Goal: Task Accomplishment & Management: Complete application form

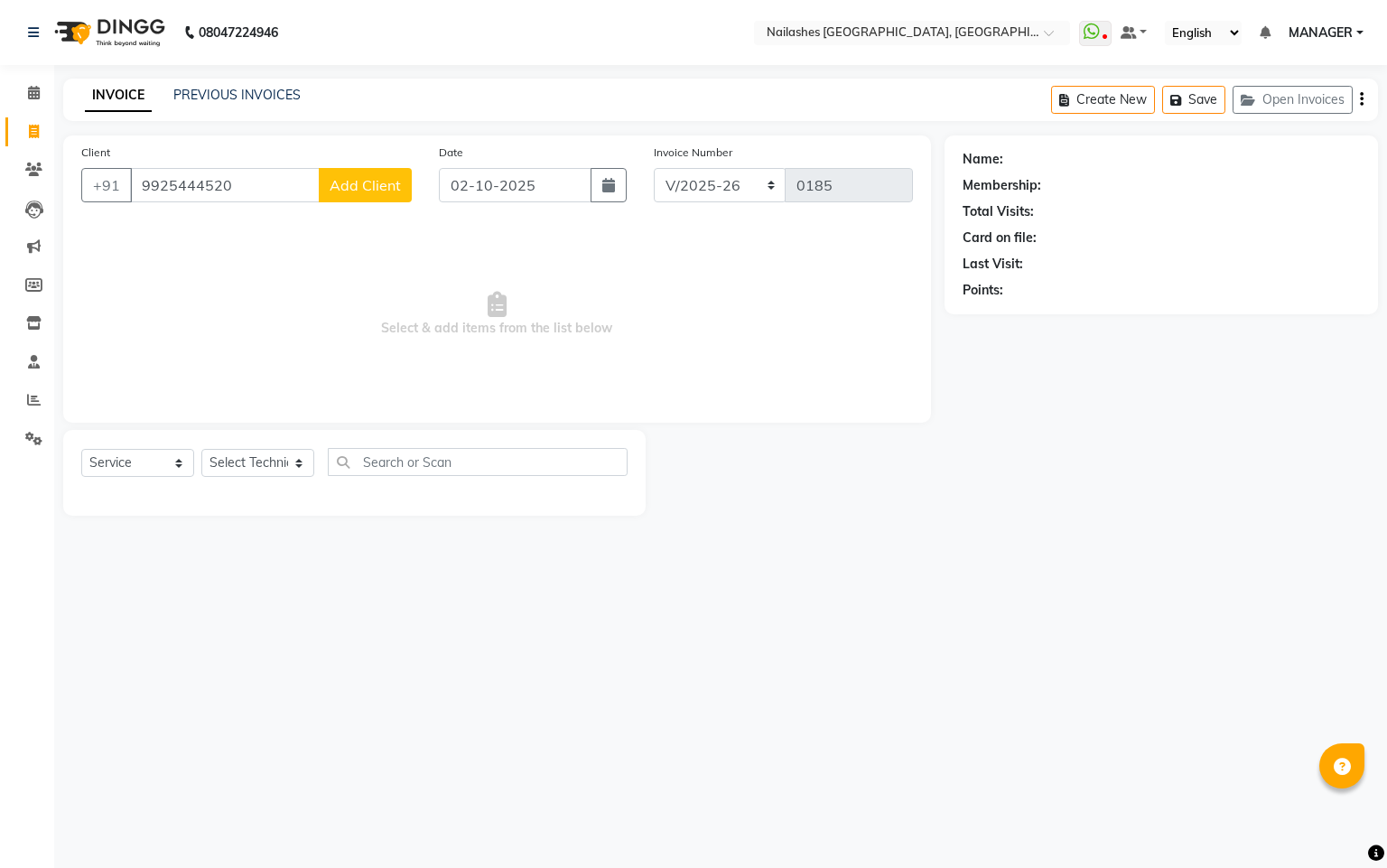
select select "8442"
select select "service"
click at [342, 189] on span "Add Client" at bounding box center [365, 185] width 71 height 18
select select "21"
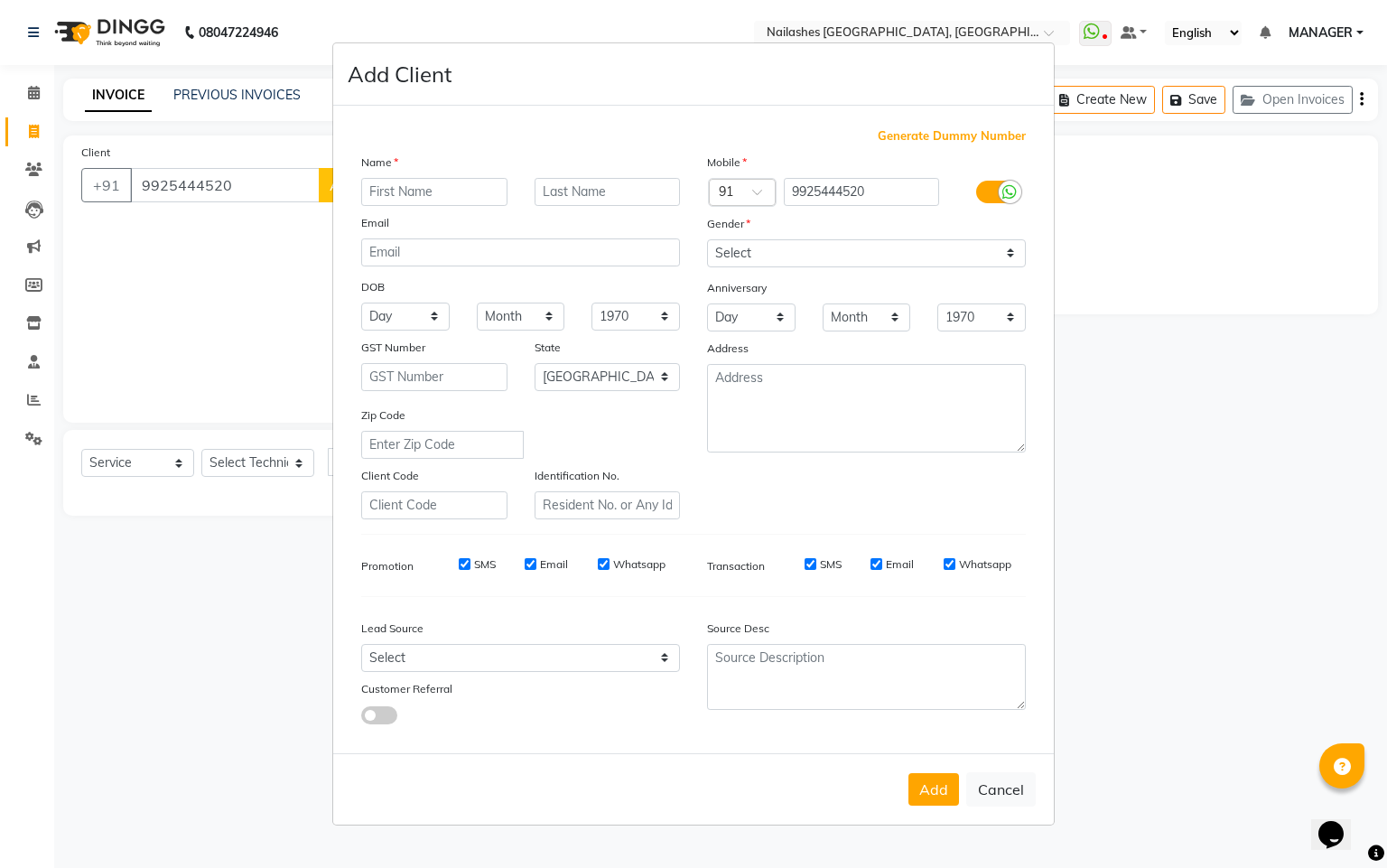
click at [394, 196] on input "text" at bounding box center [435, 192] width 147 height 28
type input "DEVOLIKA"
click at [849, 249] on select "Select [DEMOGRAPHIC_DATA] [DEMOGRAPHIC_DATA] Other Prefer Not To Say" at bounding box center [866, 254] width 319 height 28
select select "[DEMOGRAPHIC_DATA]"
click at [707, 240] on select "Select [DEMOGRAPHIC_DATA] [DEMOGRAPHIC_DATA] Other Prefer Not To Say" at bounding box center [866, 254] width 319 height 28
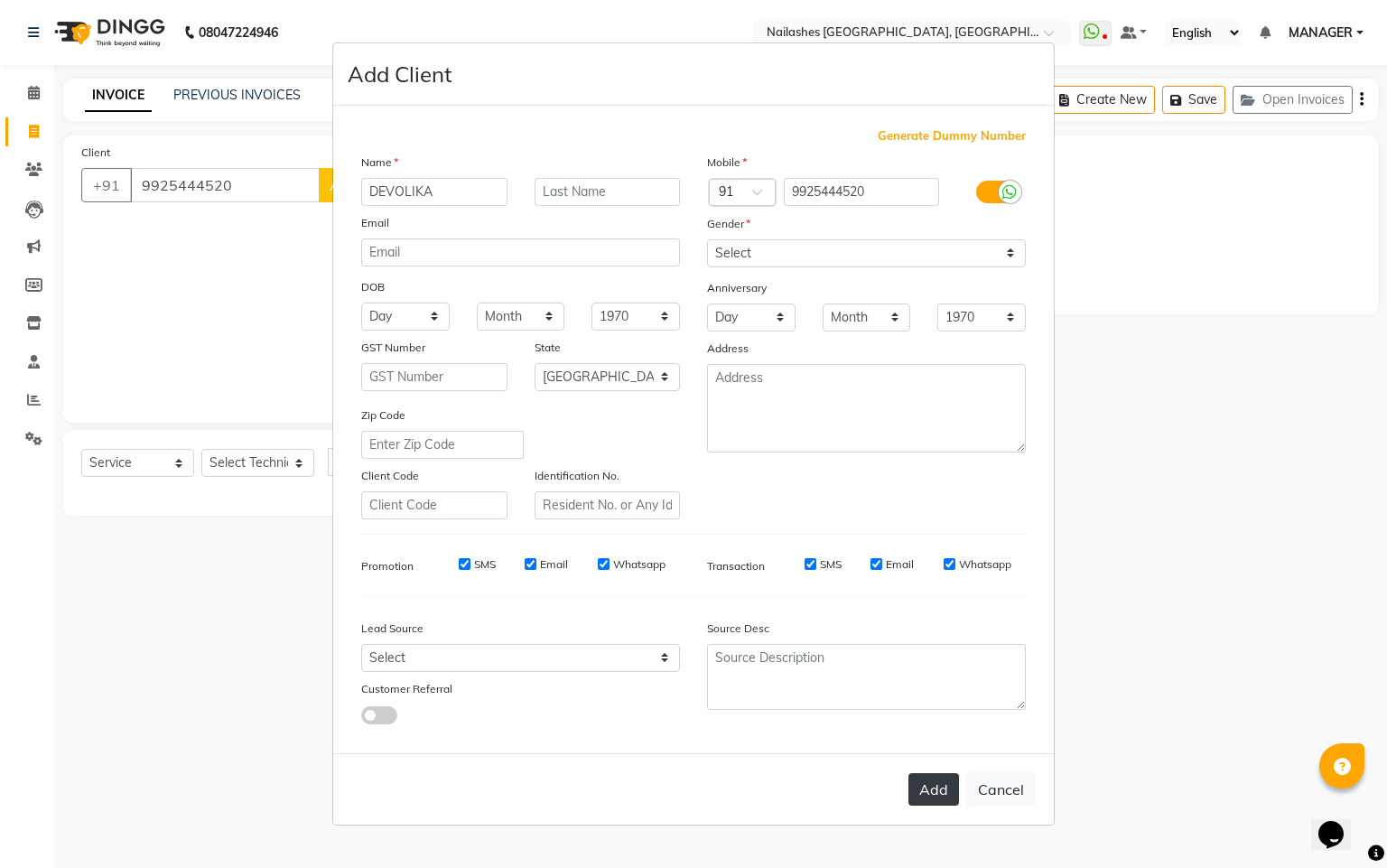
click at [916, 793] on button "Add" at bounding box center [933, 788] width 50 height 32
type input "99******20"
select select
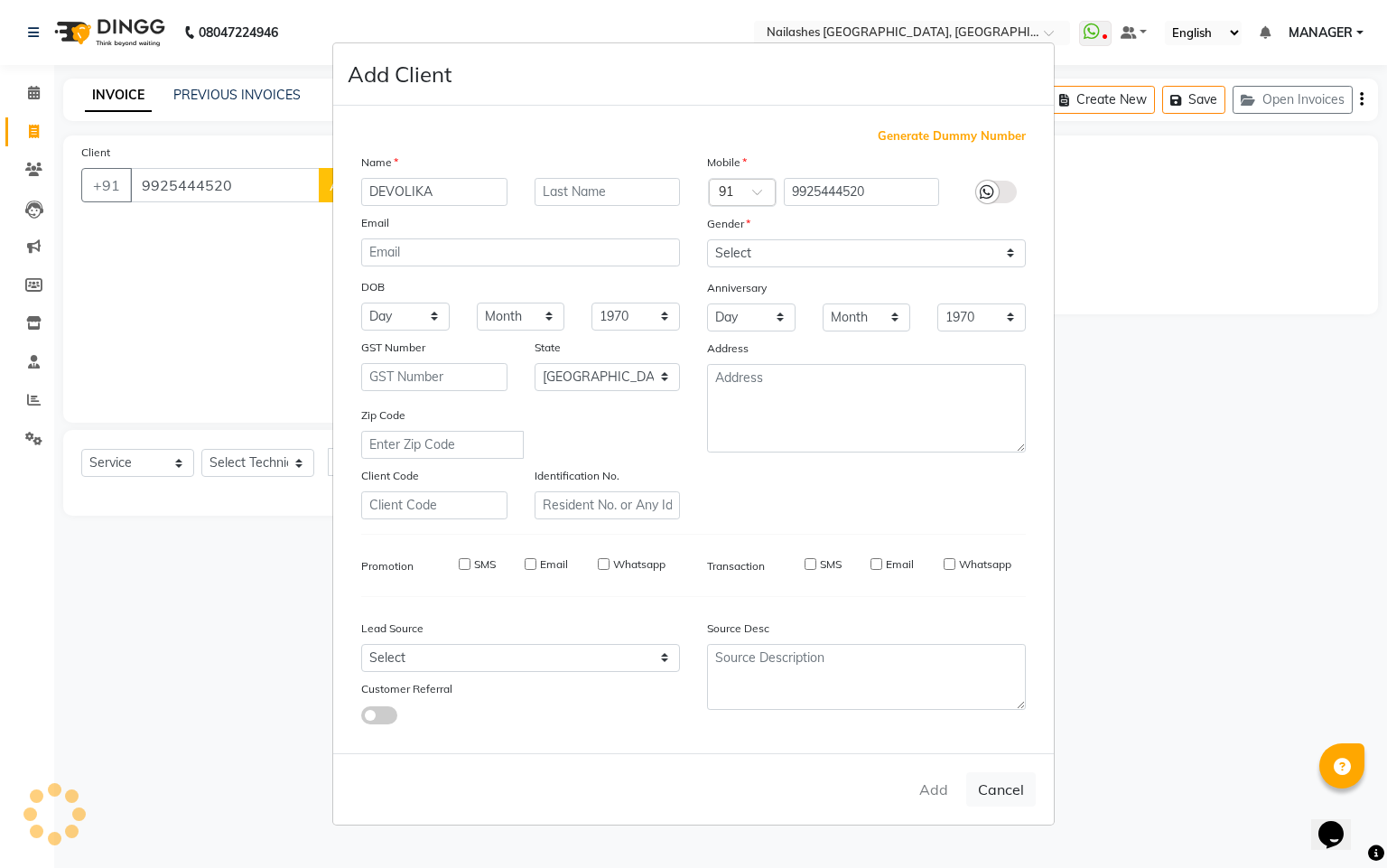
select select "null"
select select
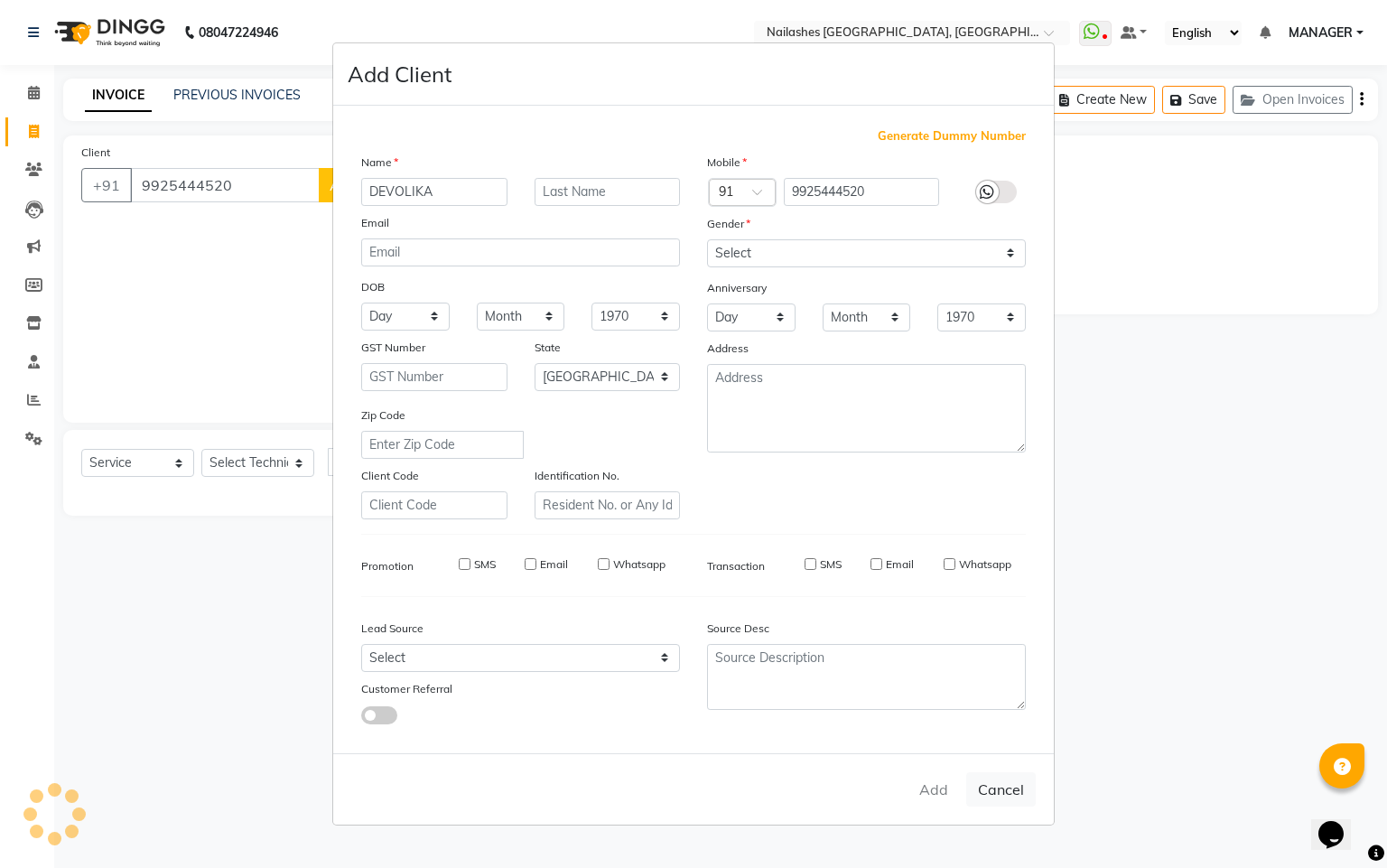
checkbox input "false"
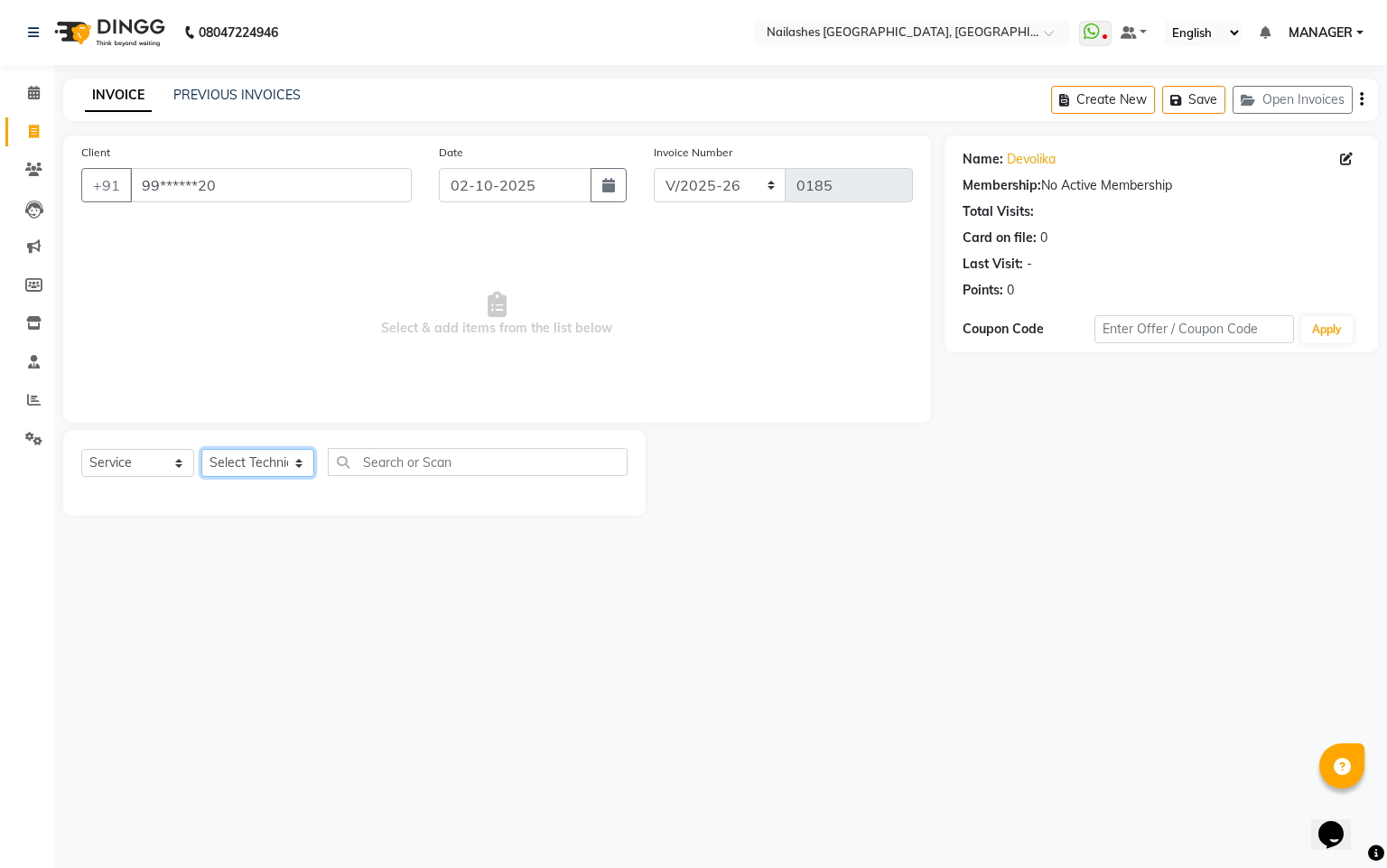
click at [301, 451] on select "Select Technician Arpanja Gurung [PERSON_NAME] [PERSON_NAME] [PERSON_NAME] MANA…" at bounding box center [258, 463] width 113 height 28
select select "83857"
click at [202, 450] on select "Select Technician Arpanja Gurung [PERSON_NAME] [PERSON_NAME] [PERSON_NAME] MANA…" at bounding box center [258, 463] width 113 height 28
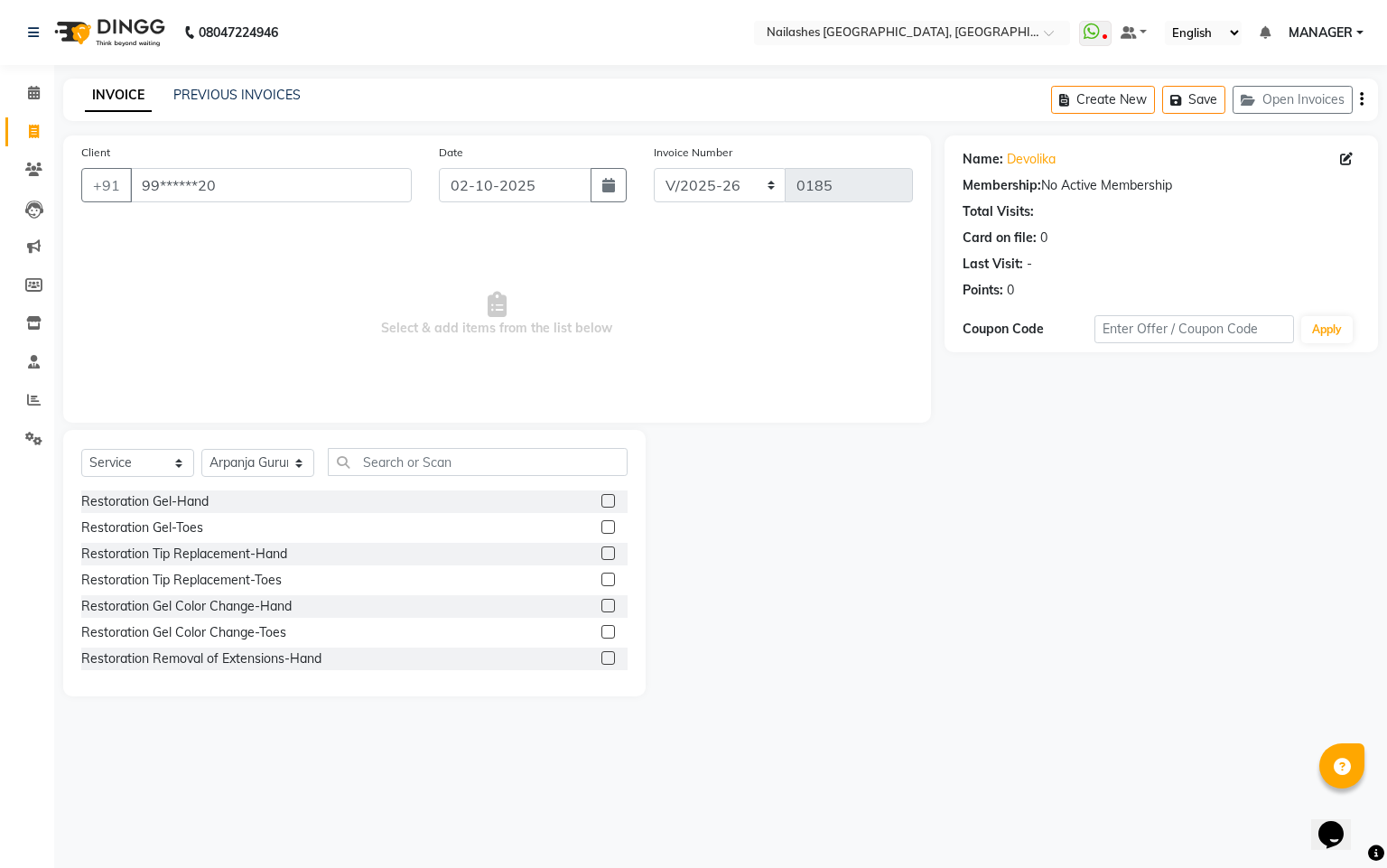
drag, startPoint x: 453, startPoint y: 439, endPoint x: 444, endPoint y: 444, distance: 10.3
click at [451, 439] on div "Select Service Product Membership Package Voucher Prepaid Gift Card Select Tech…" at bounding box center [354, 562] width 582 height 266
click at [439, 455] on input "text" at bounding box center [477, 462] width 300 height 28
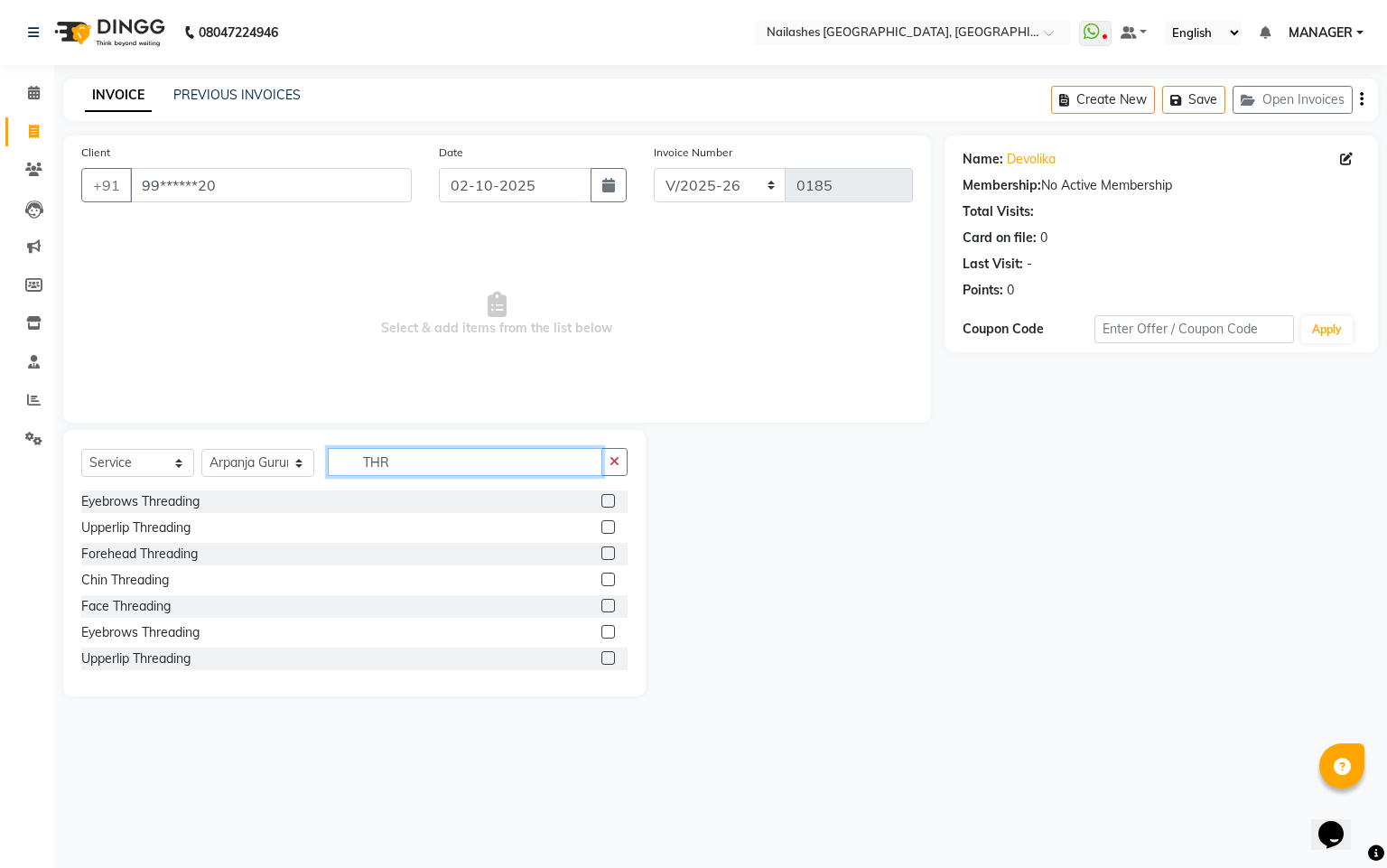
type input "THR"
click at [601, 498] on label at bounding box center [608, 501] width 13 height 13
click at [601, 498] on input "checkbox" at bounding box center [607, 502] width 11 height 11
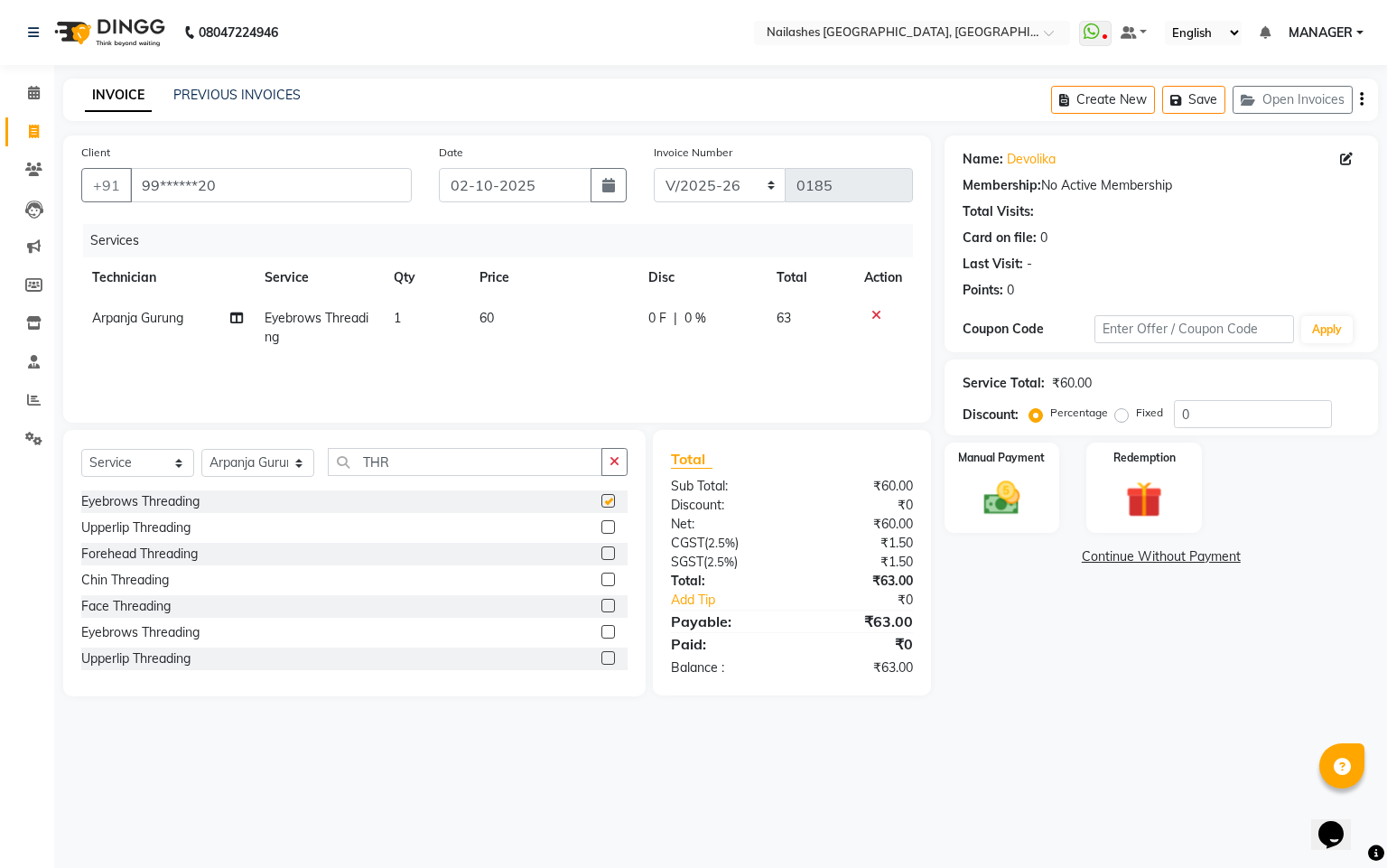
checkbox input "false"
click at [1017, 491] on img at bounding box center [1001, 499] width 62 height 44
click at [1325, 561] on span "GPay" at bounding box center [1327, 558] width 37 height 21
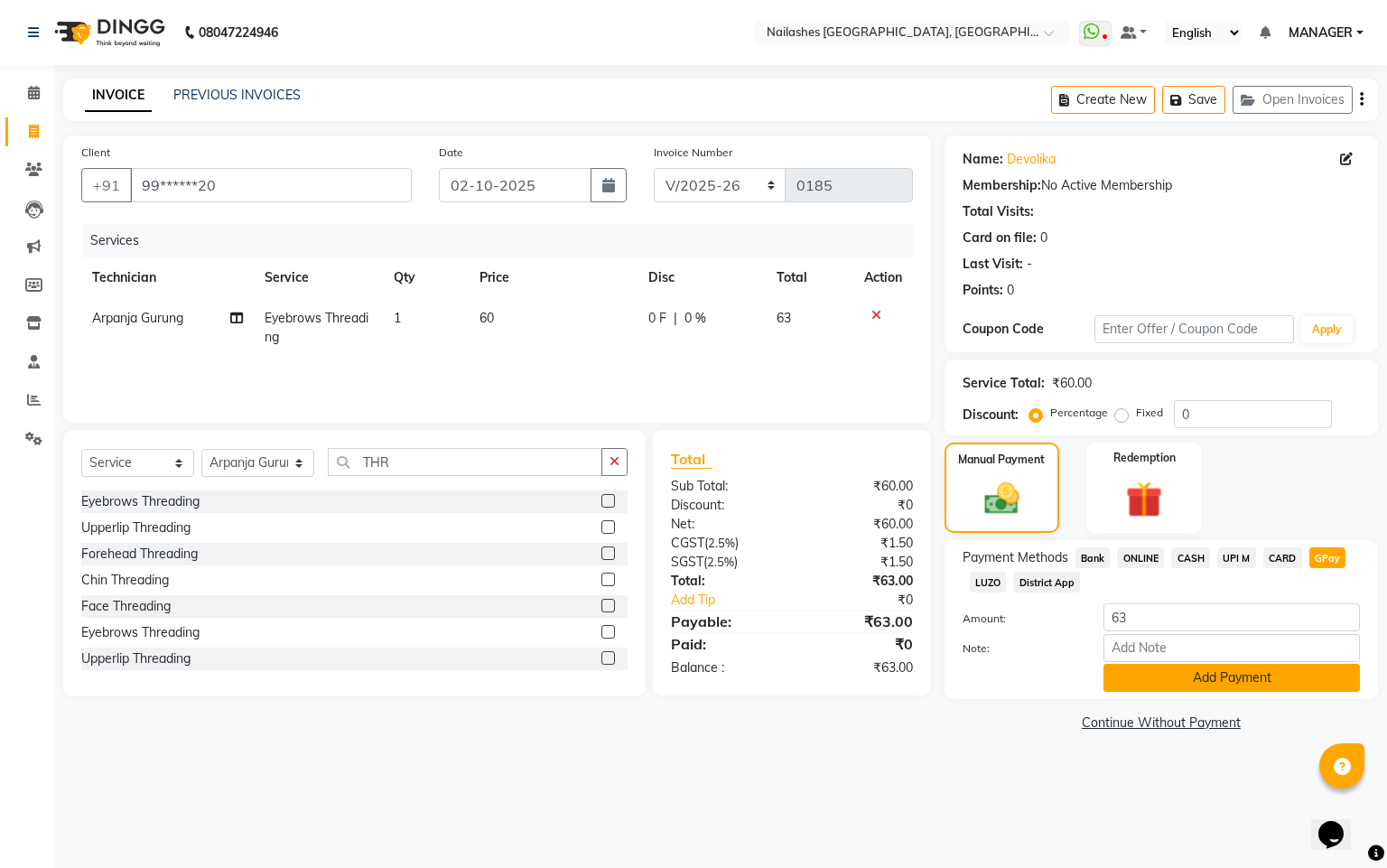
click at [1173, 675] on button "Add Payment" at bounding box center [1231, 678] width 257 height 28
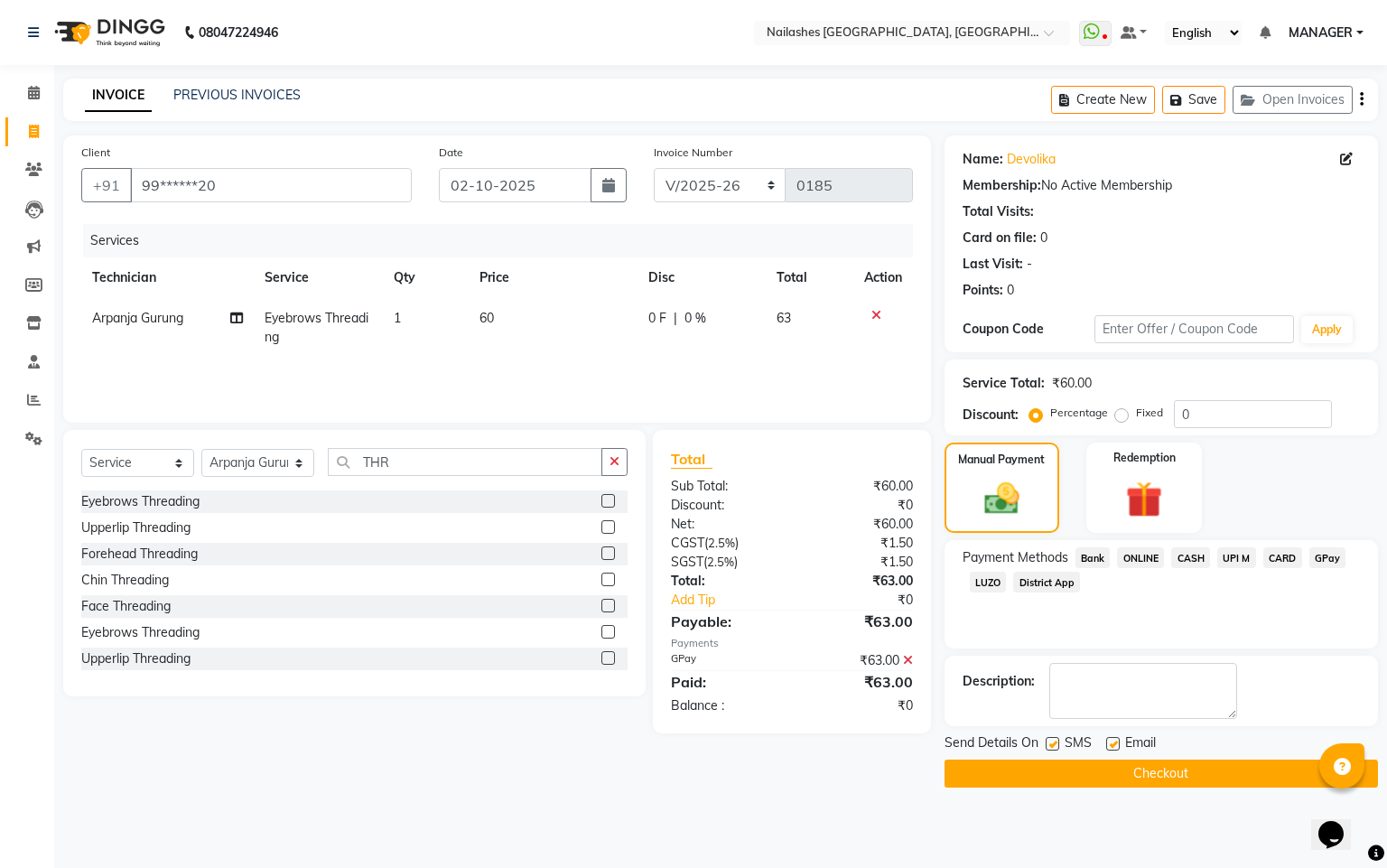
click at [1139, 775] on button "Checkout" at bounding box center [1162, 773] width 434 height 28
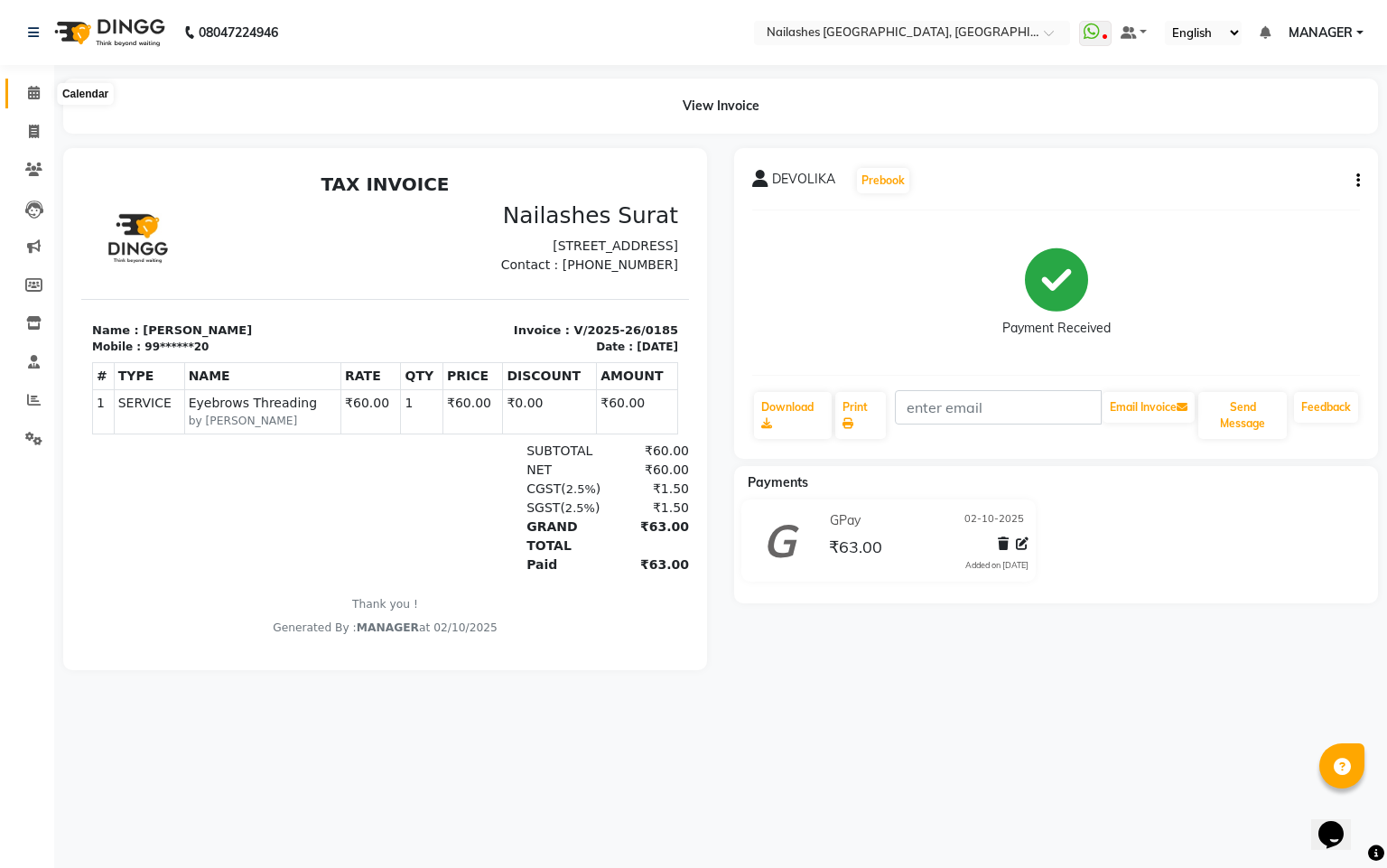
click at [30, 96] on icon at bounding box center [34, 93] width 11 height 13
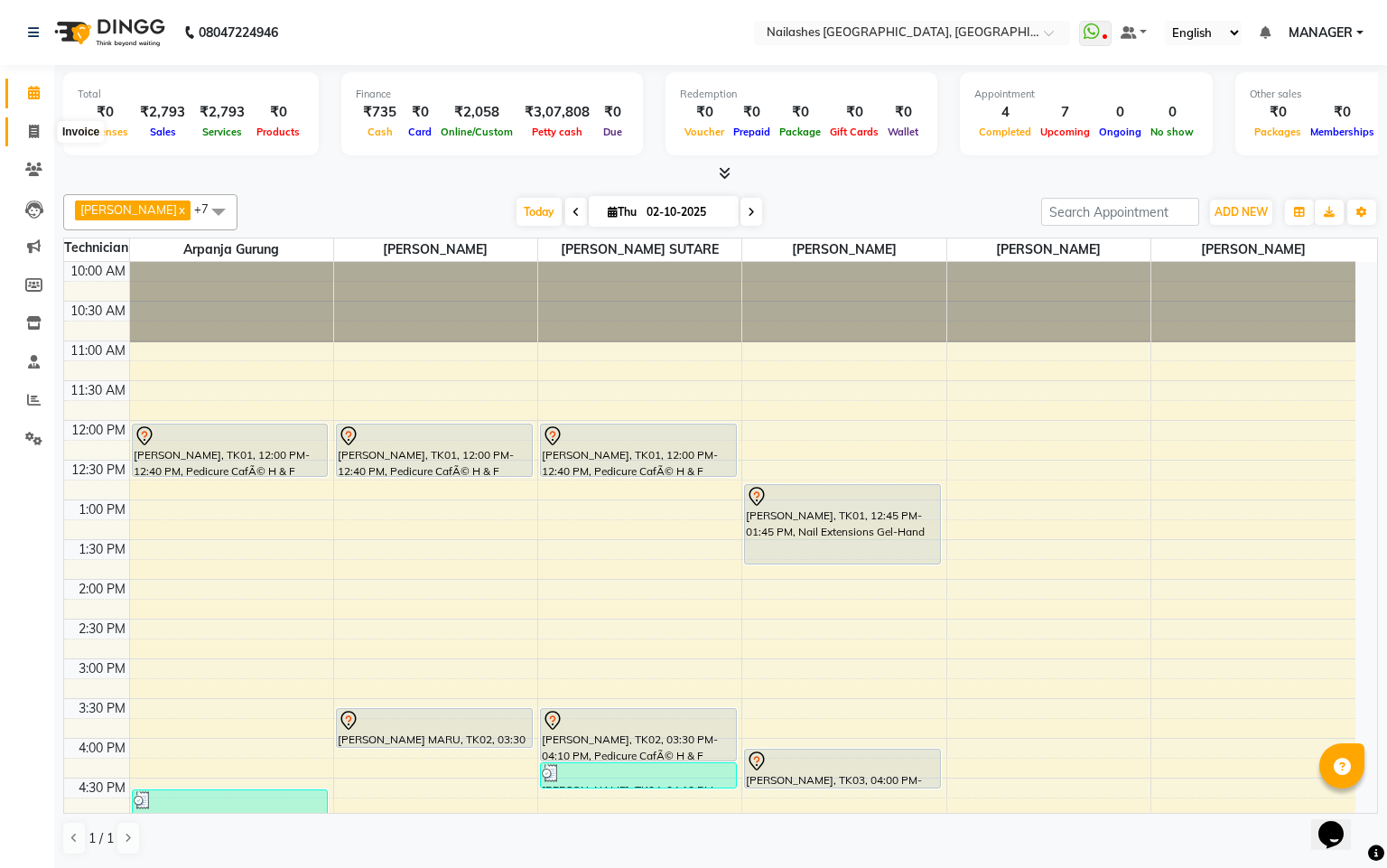
click at [36, 128] on icon at bounding box center [34, 132] width 9 height 13
select select "8442"
select select "service"
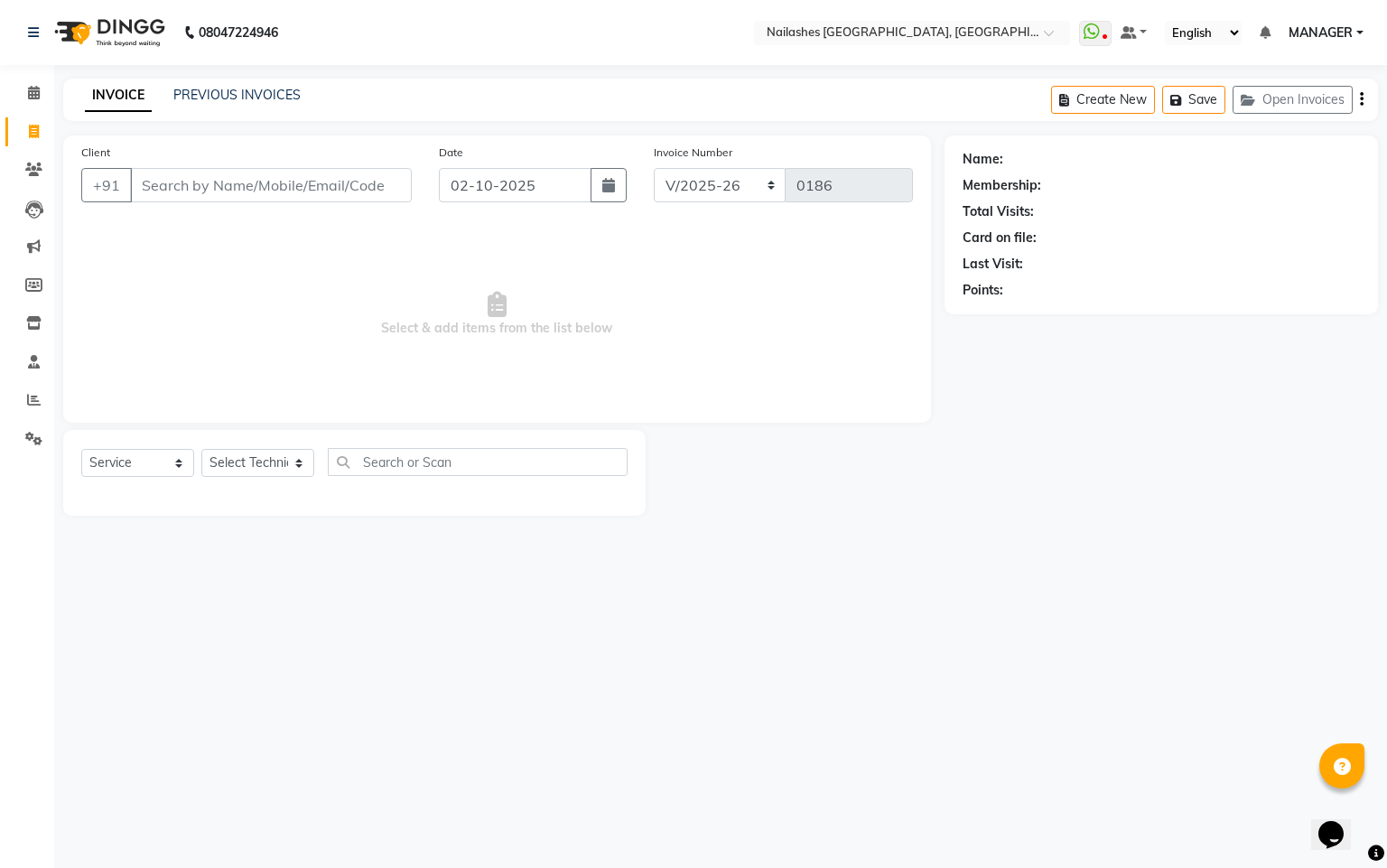
click at [242, 82] on div "INVOICE PREVIOUS INVOICES Create New Save Open Invoices" at bounding box center [720, 99] width 1315 height 43
click at [242, 95] on link "PREVIOUS INVOICES" at bounding box center [237, 95] width 127 height 16
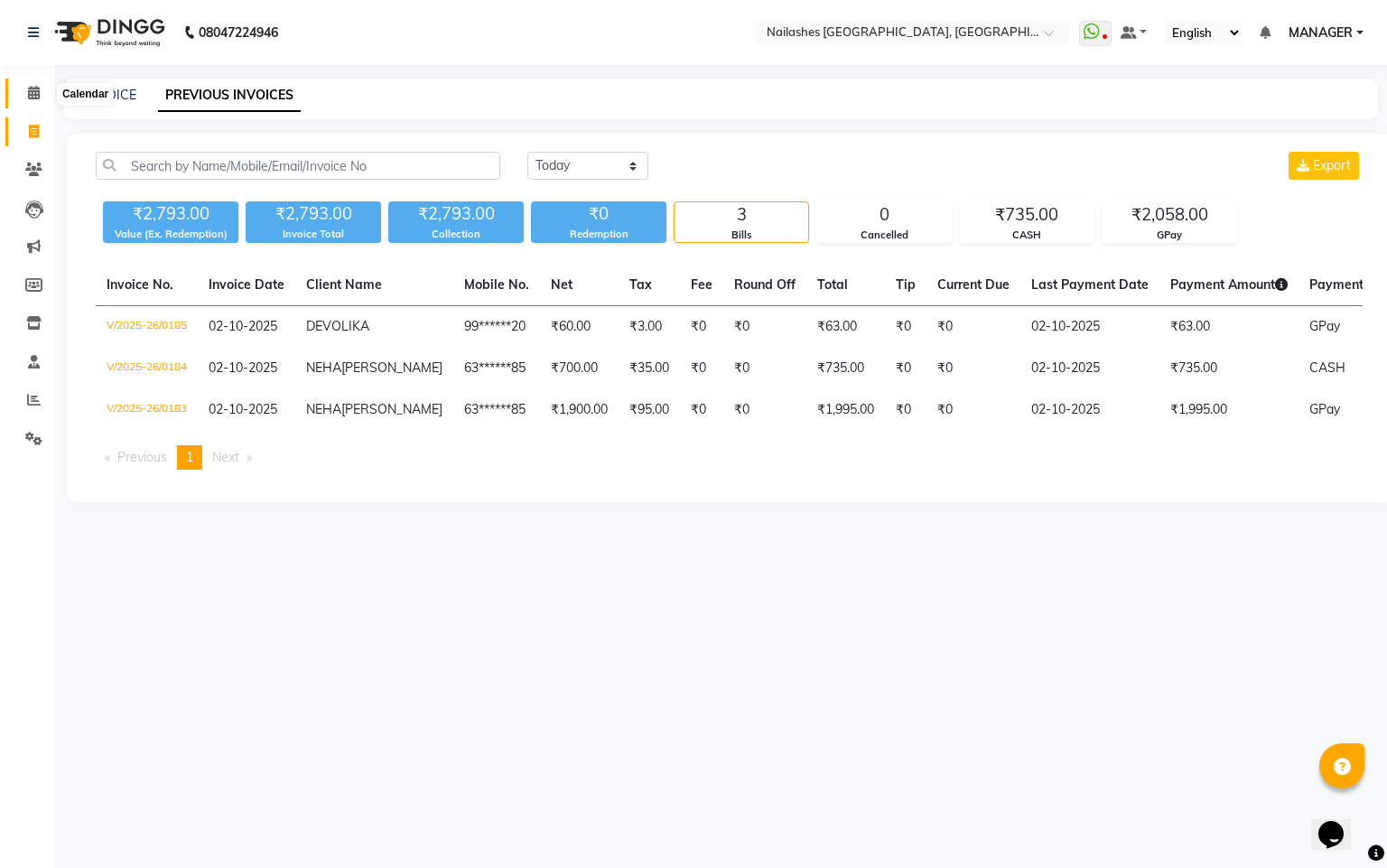
click at [41, 96] on span at bounding box center [33, 94] width 31 height 21
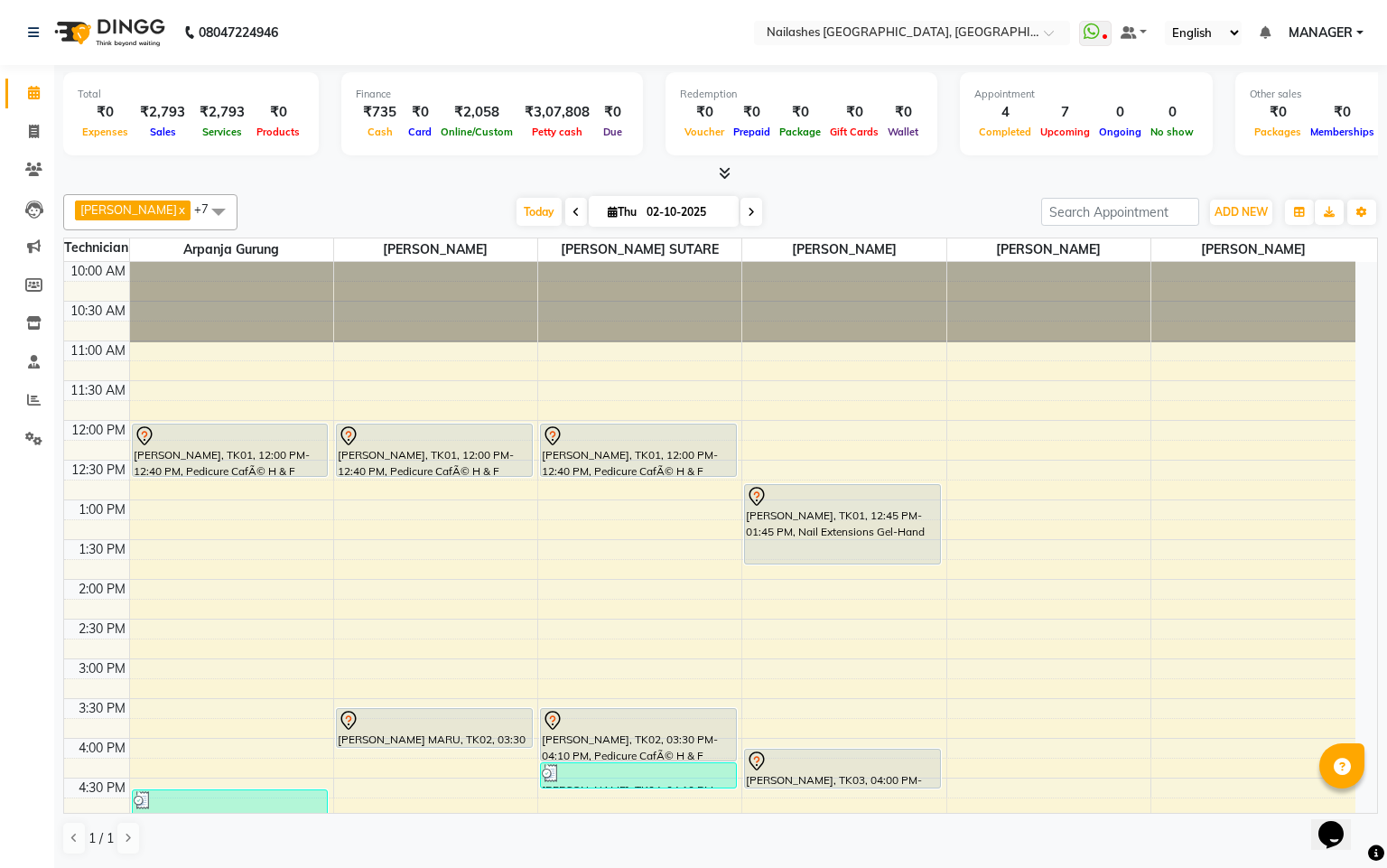
click at [740, 221] on span at bounding box center [751, 212] width 22 height 28
type input "03-10-2025"
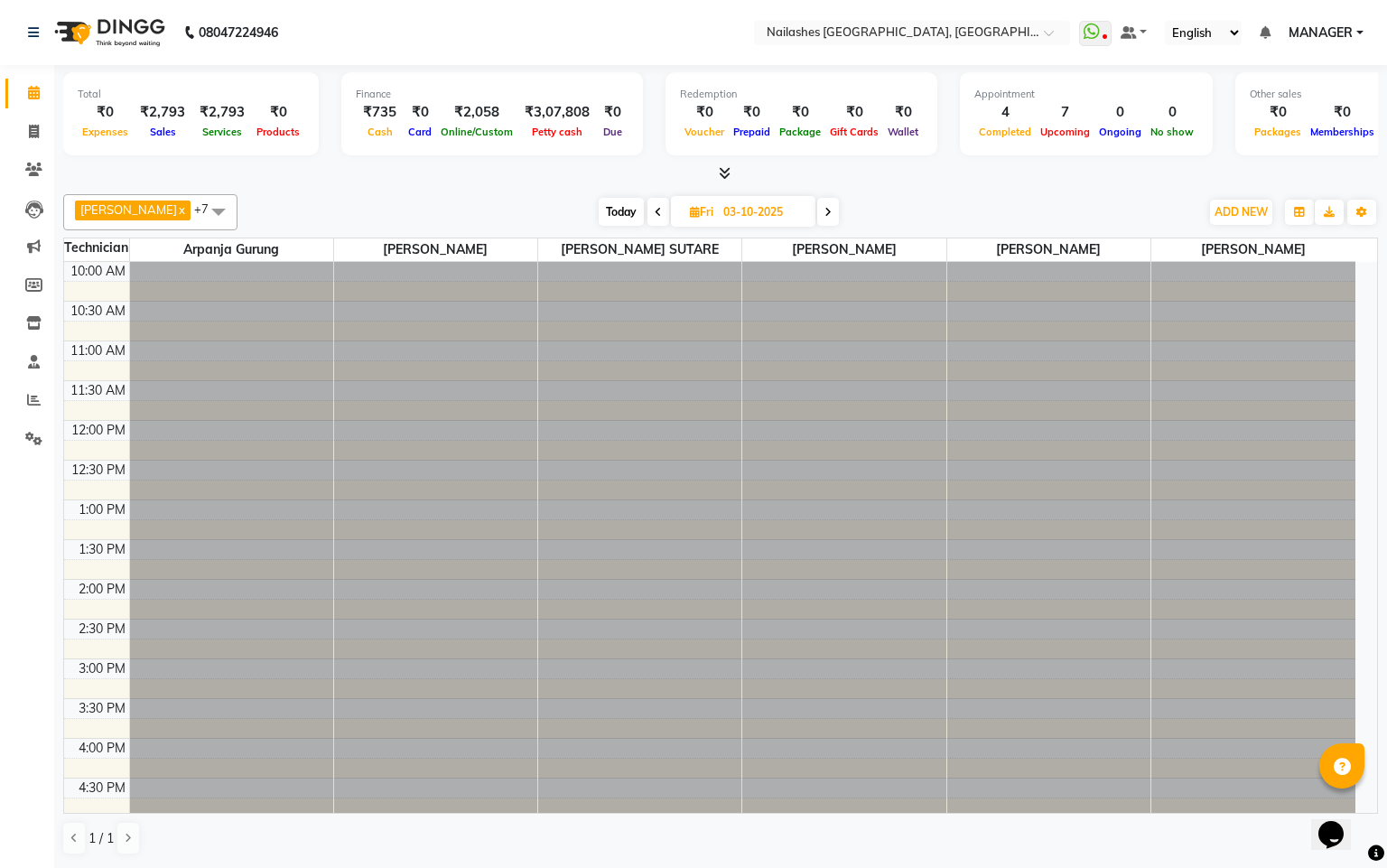
scroll to position [342, 0]
